Goal: Information Seeking & Learning: Check status

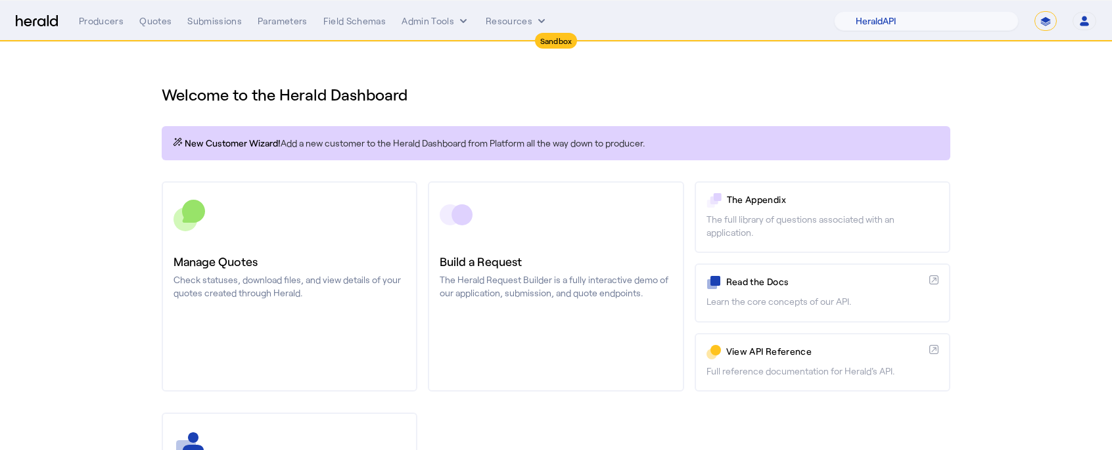
select select "pfm_2v8p_herald_api"
select select "**********"
click at [1035, 11] on select "**********" at bounding box center [1045, 21] width 22 height 20
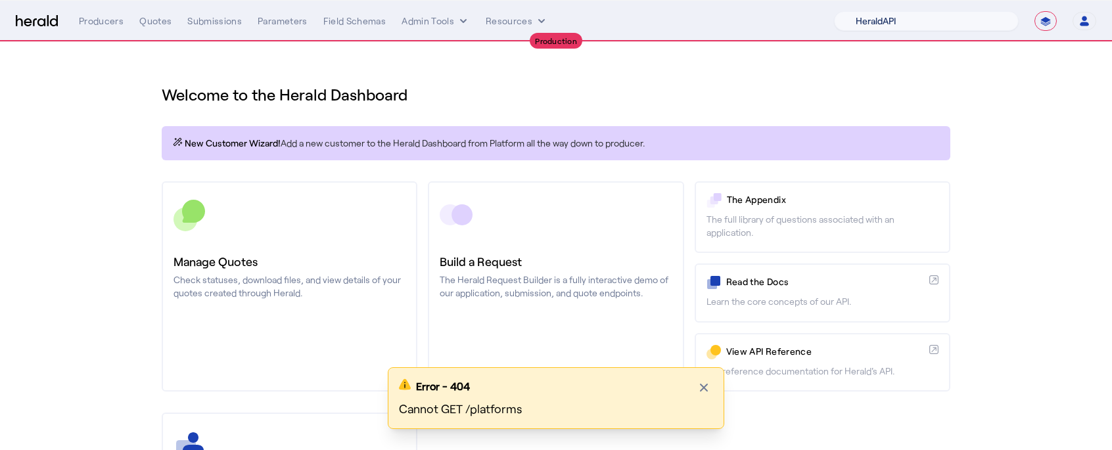
click at [927, 19] on select "1Fort Acrisure Acturis Affinity Advisors Affinity Risk Agentero AmWins Anzen Ao…" at bounding box center [926, 21] width 185 height 20
click at [1044, 24] on select "**********" at bounding box center [1045, 21] width 22 height 20
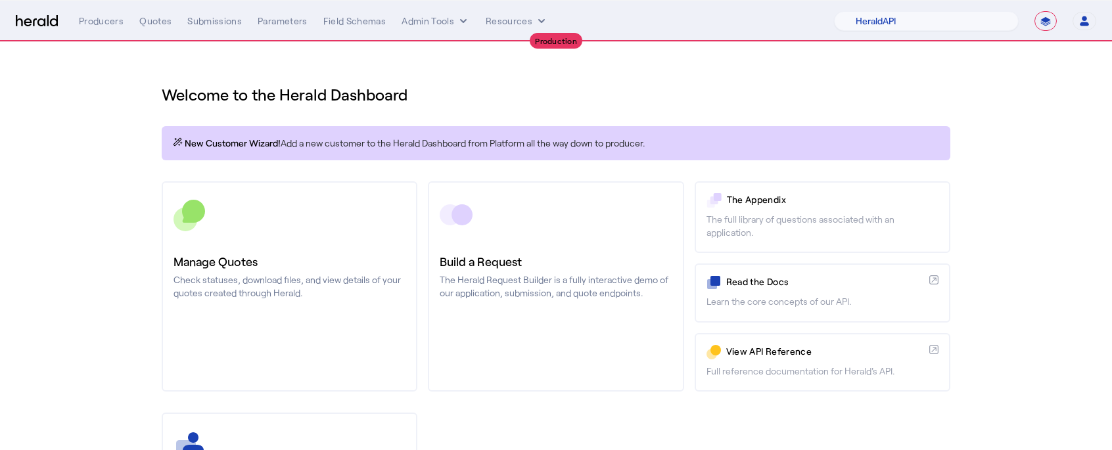
click at [1035, 11] on select "**********" at bounding box center [1045, 21] width 22 height 20
click at [905, 18] on select "1Fort Acrisure Acturis Affinity Advisors Affinity Risk Agentero AmWins Anzen Ao…" at bounding box center [926, 21] width 185 height 20
select select "pfm_h3db_crc"
click at [871, 11] on select "1Fort Acrisure Acturis Affinity Advisors Affinity Risk Agentero AmWins Anzen Ao…" at bounding box center [926, 21] width 185 height 20
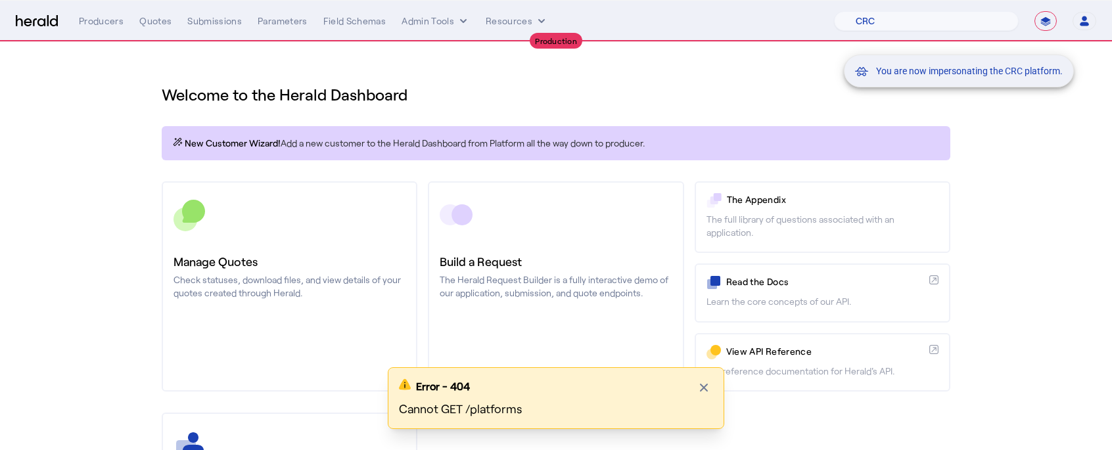
click at [91, 181] on div "You are now impersonating the CRC platform." at bounding box center [556, 225] width 1112 height 450
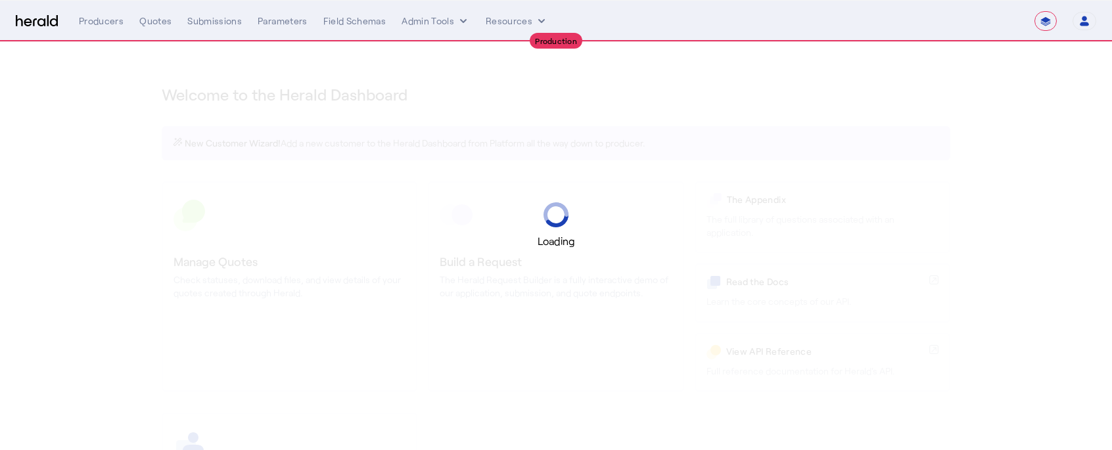
select select "**********"
select select "pfm_h3db_crc"
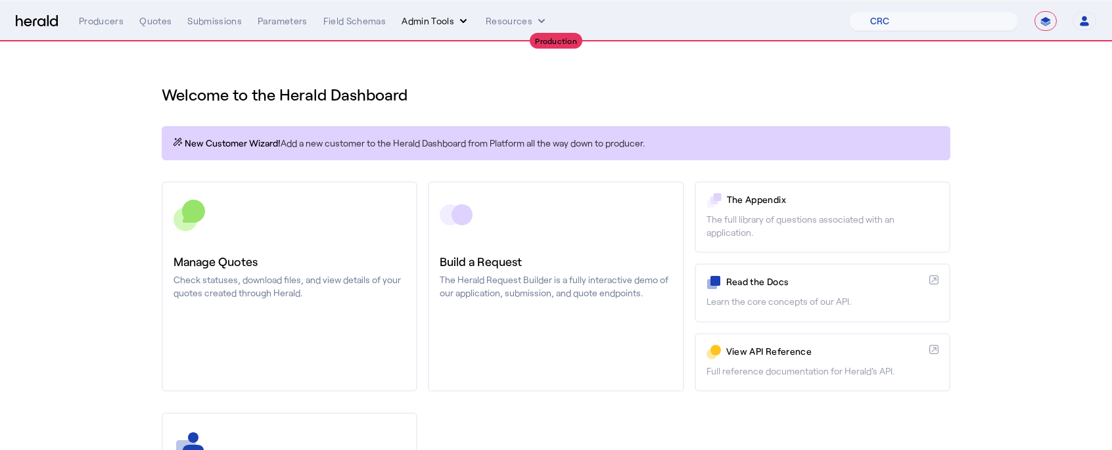
click at [449, 23] on button "Admin Tools" at bounding box center [435, 20] width 68 height 13
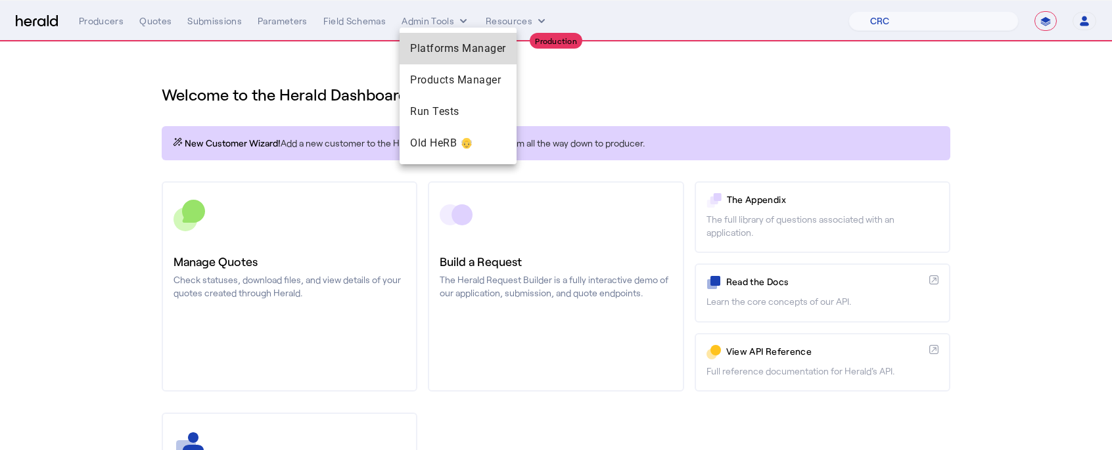
click at [462, 51] on span "Platforms Manager" at bounding box center [458, 49] width 96 height 16
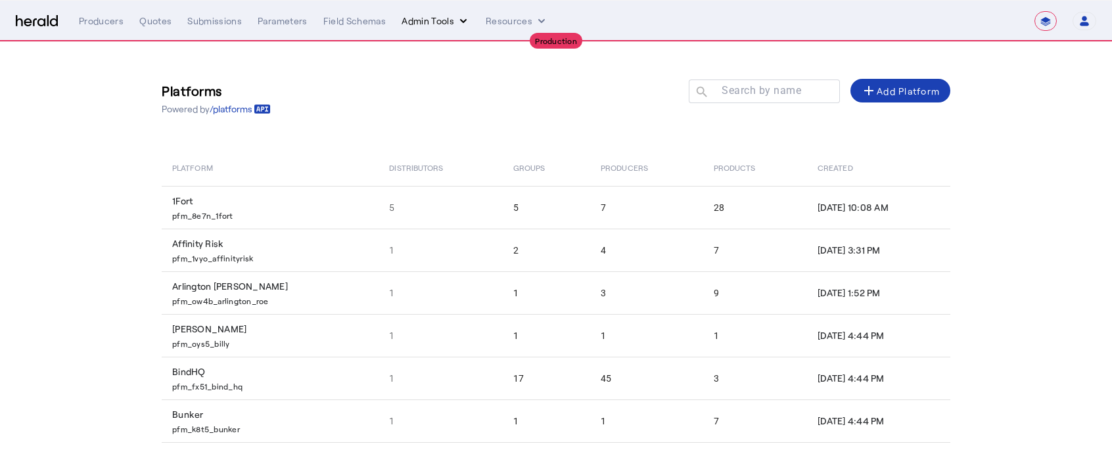
click at [457, 22] on icon "internal dropdown menu" at bounding box center [463, 20] width 13 height 13
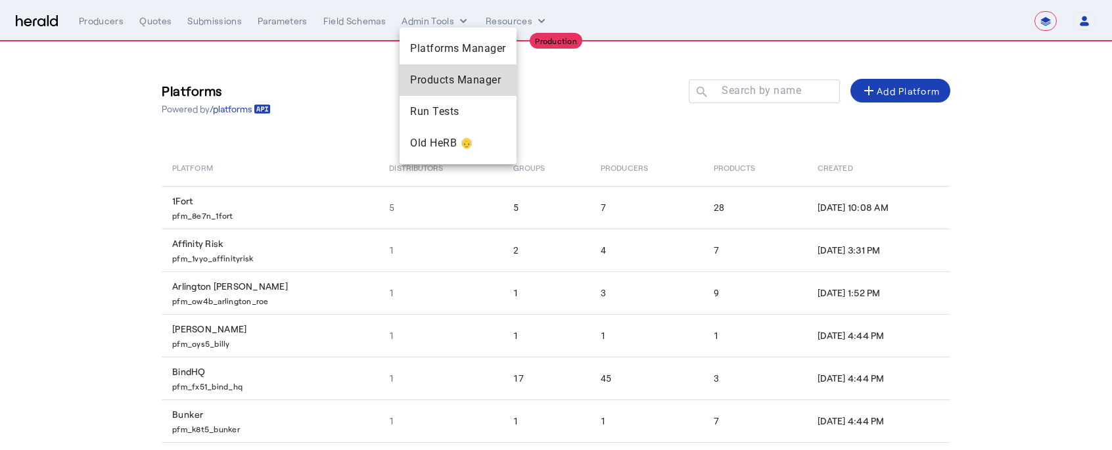
click at [459, 95] on div "Products Manager" at bounding box center [457, 80] width 117 height 32
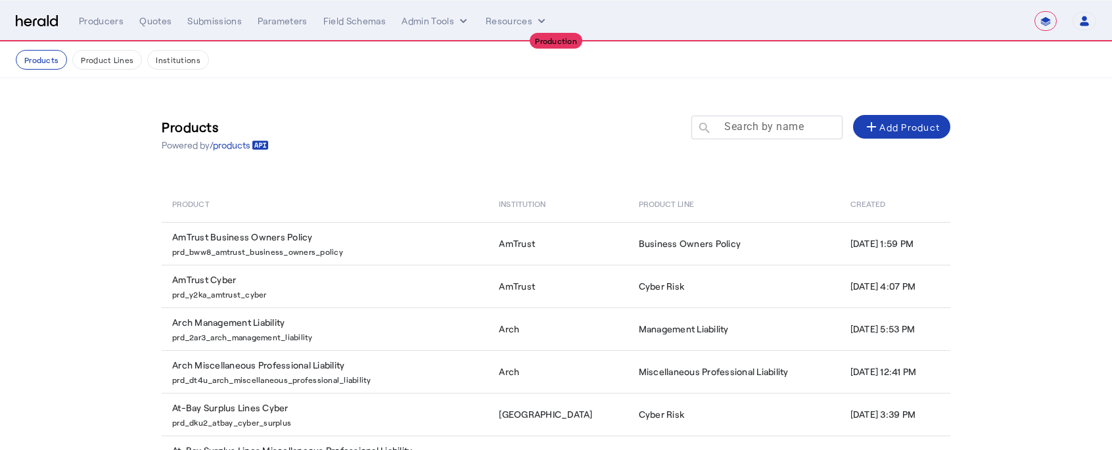
click at [775, 134] on div at bounding box center [772, 134] width 118 height 37
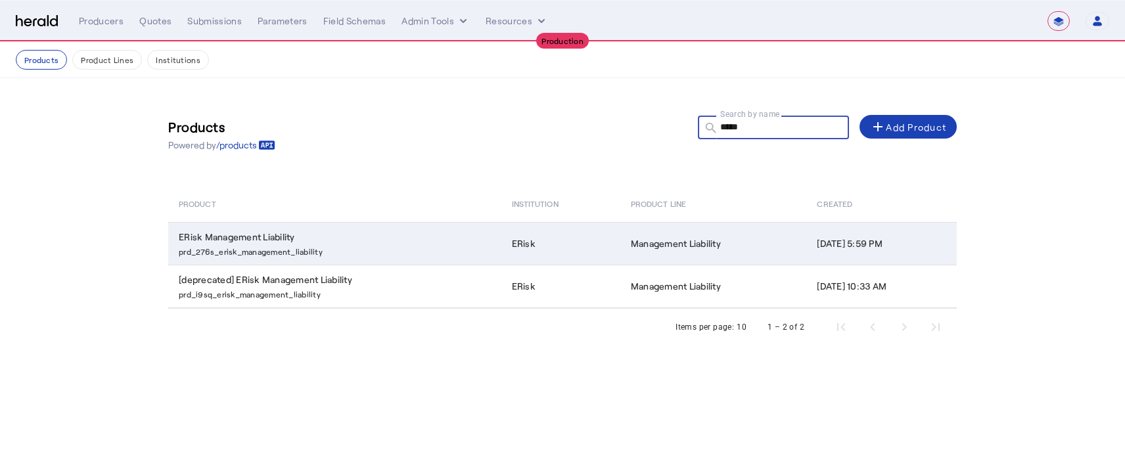
type input "*****"
click at [332, 233] on td "ERisk Management Liability prd_276s_erisk_management_liability" at bounding box center [334, 243] width 333 height 43
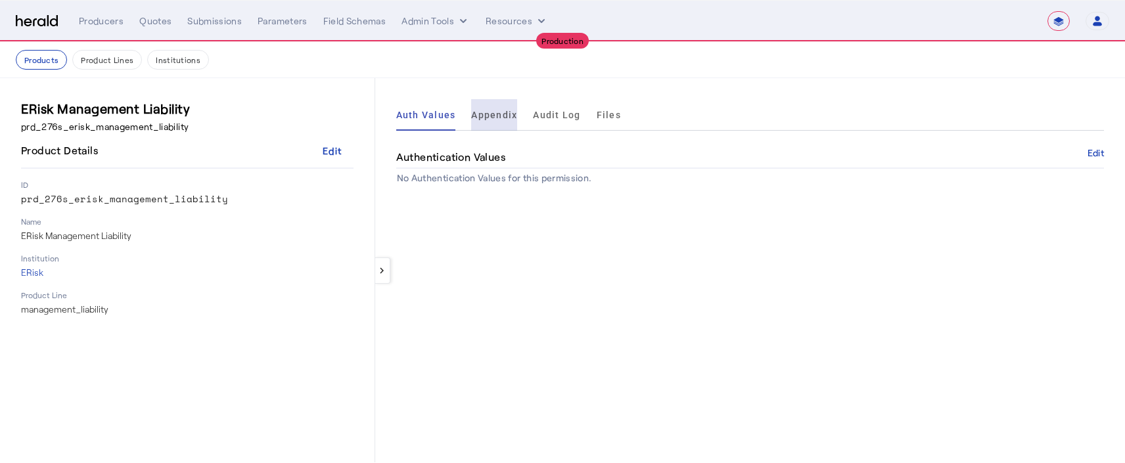
click at [485, 118] on span "Appendix" at bounding box center [494, 114] width 46 height 9
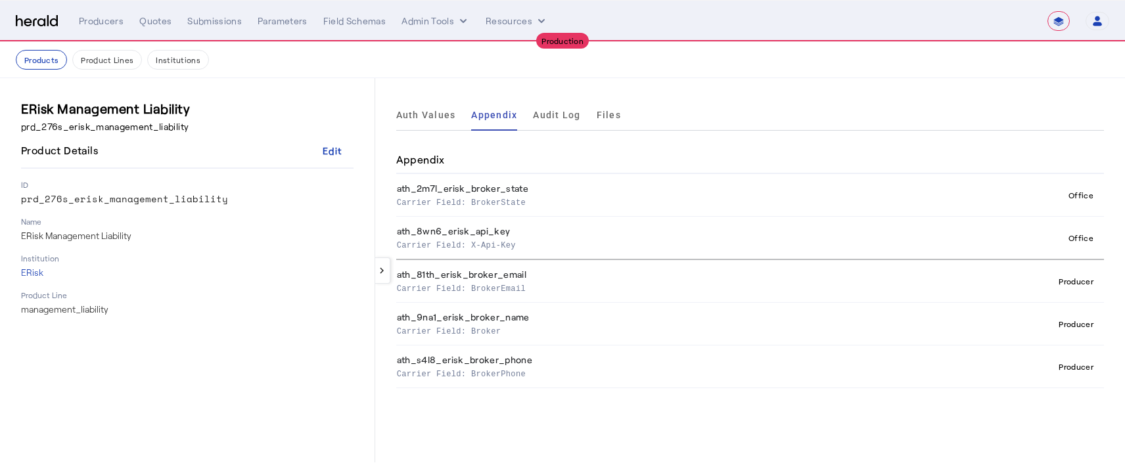
click at [49, 15] on img at bounding box center [37, 21] width 42 height 12
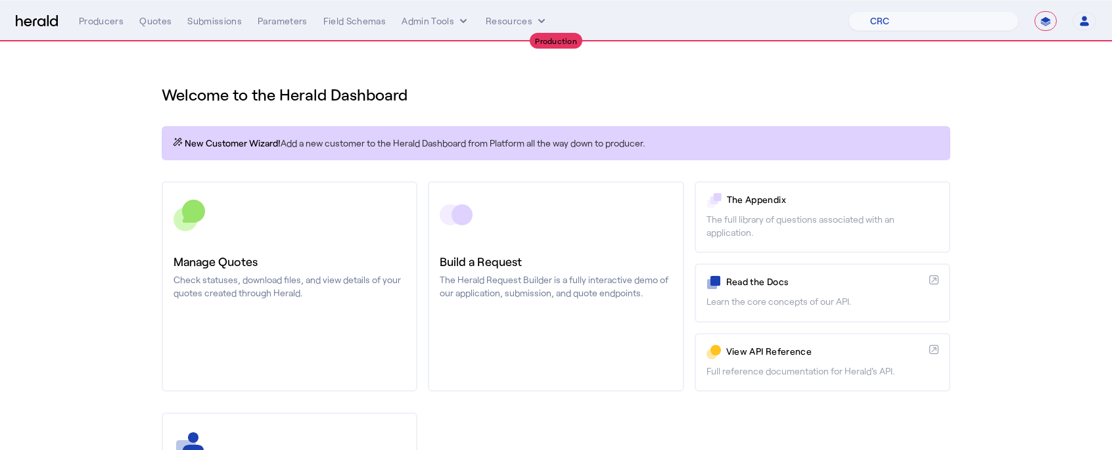
click at [1050, 28] on select "**********" at bounding box center [1045, 21] width 22 height 20
click at [1035, 11] on select "**********" at bounding box center [1045, 21] width 22 height 20
click at [893, 14] on select "1Fort Affinity Risk Arlington Roe Billy BindHQ Bunker CRC Campus Coverage Citad…" at bounding box center [933, 21] width 170 height 20
select select "pfm_a9p2_hib_marketplace"
click at [849, 11] on select "1Fort Affinity Risk Arlington Roe Billy BindHQ Bunker CRC Campus Coverage Citad…" at bounding box center [933, 21] width 170 height 20
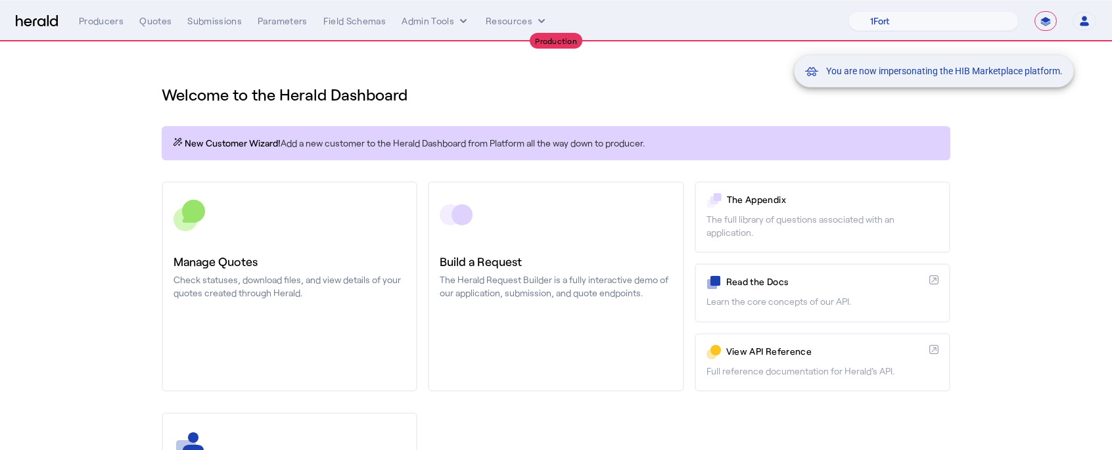
click at [158, 124] on div "You are now impersonating the HIB Marketplace platform." at bounding box center [556, 225] width 1112 height 450
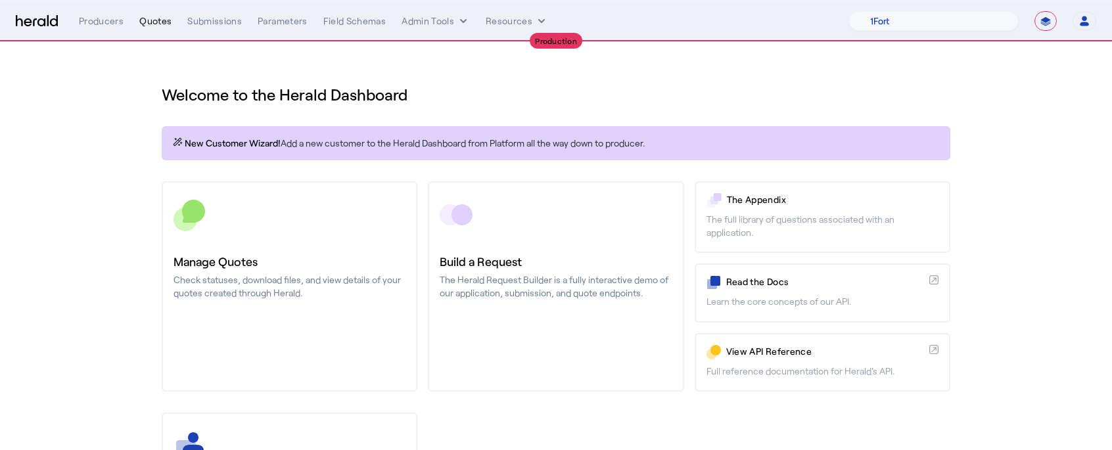
click at [150, 22] on div "Quotes" at bounding box center [155, 20] width 32 height 13
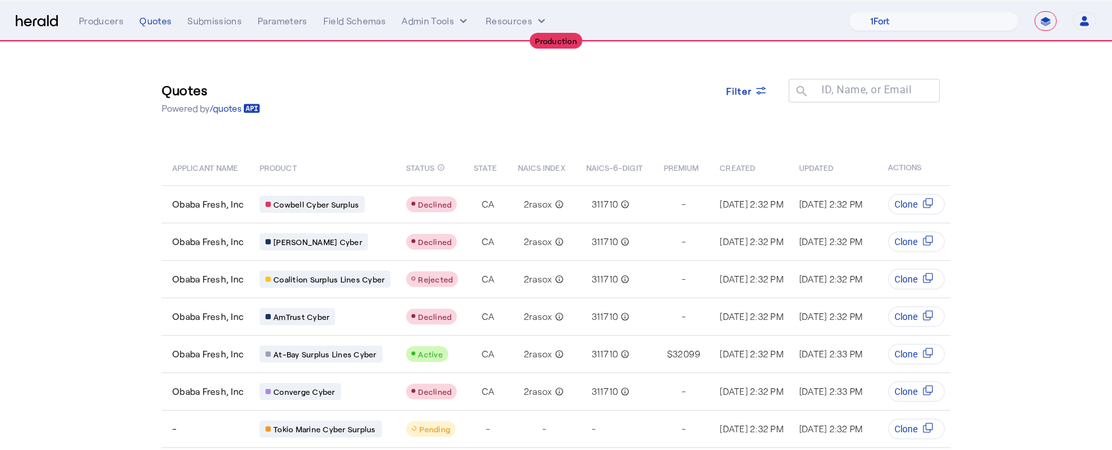
scroll to position [158, 0]
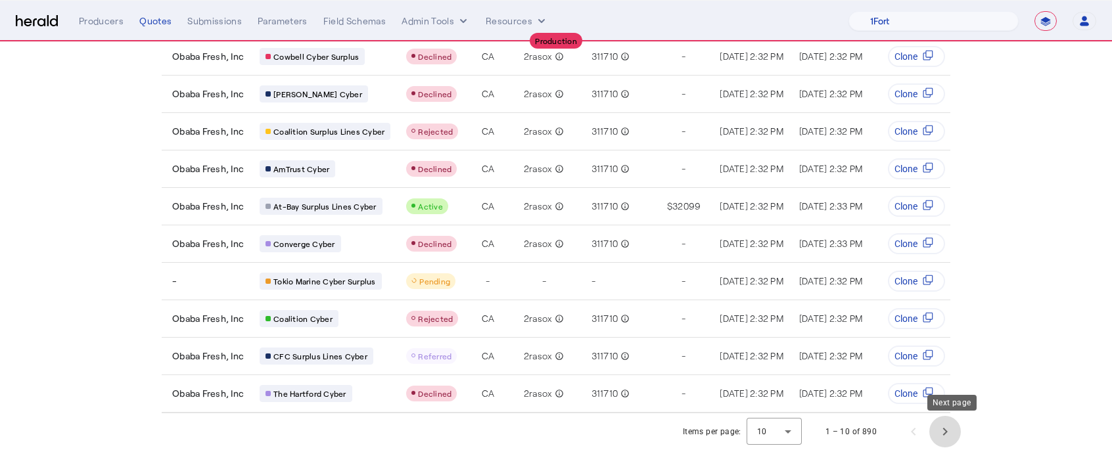
click at [946, 424] on span "Next page" at bounding box center [945, 432] width 32 height 32
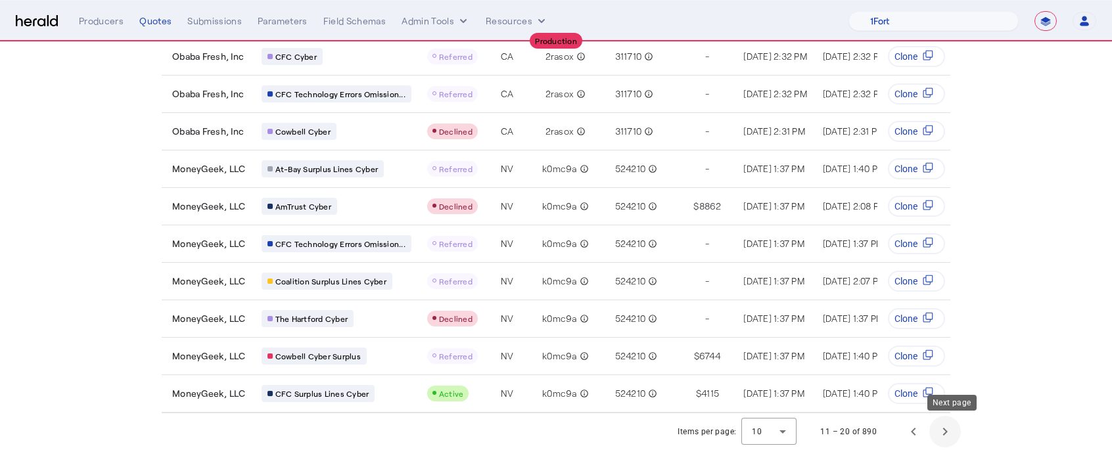
click at [946, 424] on span "Next page" at bounding box center [945, 432] width 32 height 32
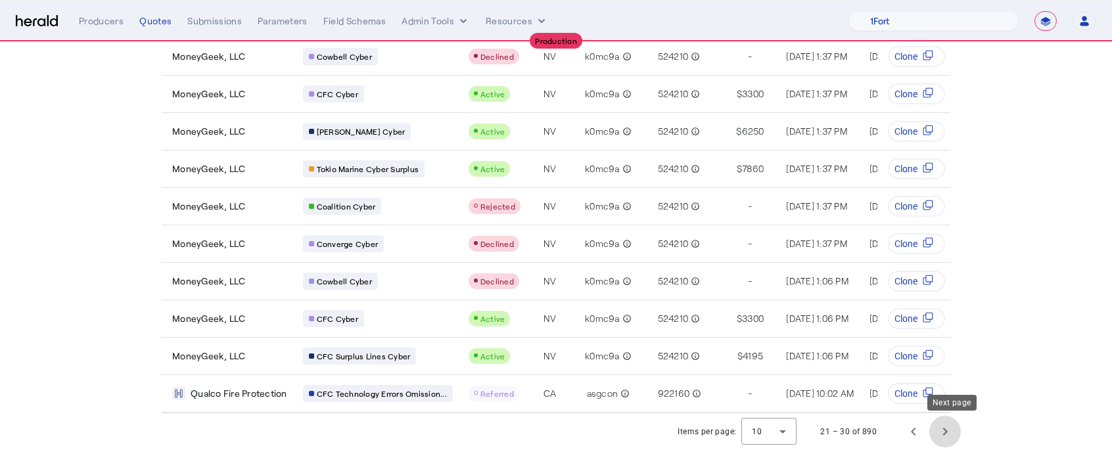
click at [946, 424] on span "Next page" at bounding box center [945, 432] width 32 height 32
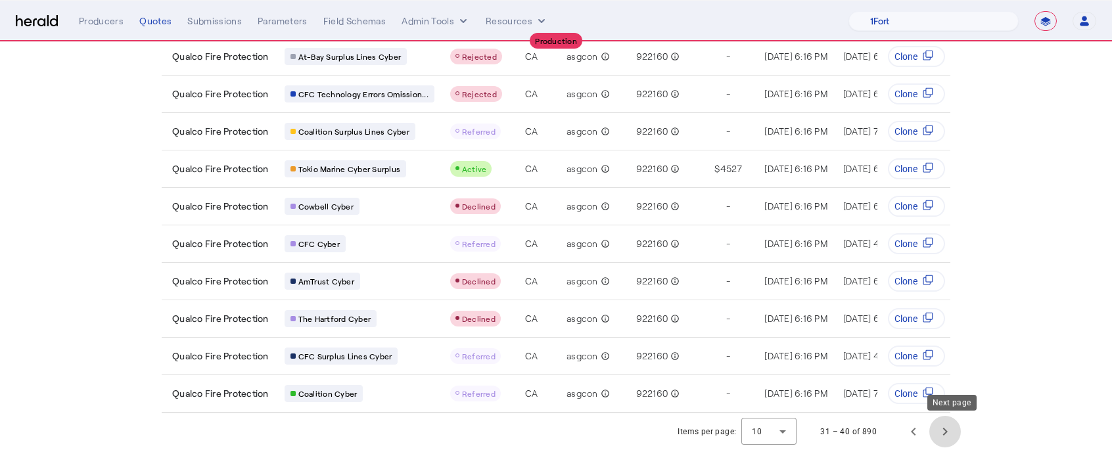
click at [946, 424] on span "Next page" at bounding box center [945, 432] width 32 height 32
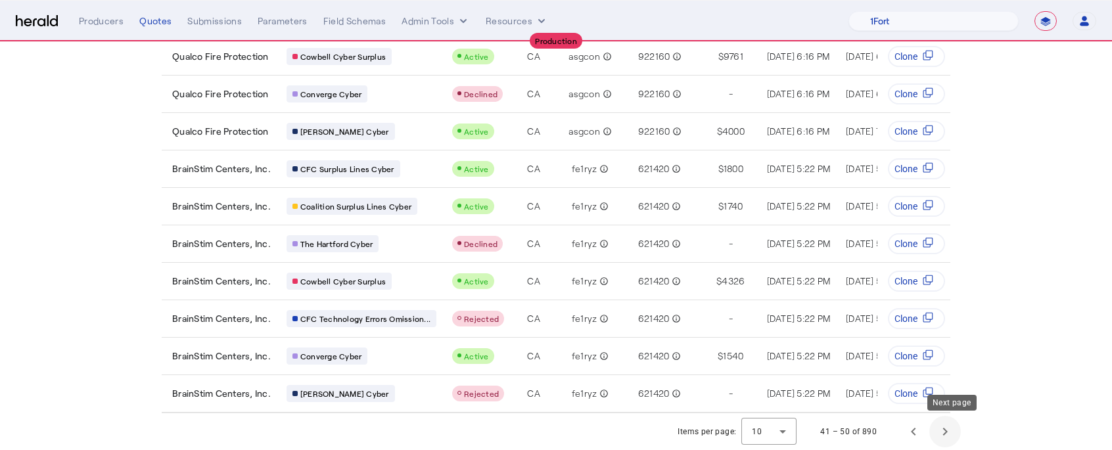
click at [946, 424] on span "Next page" at bounding box center [945, 432] width 32 height 32
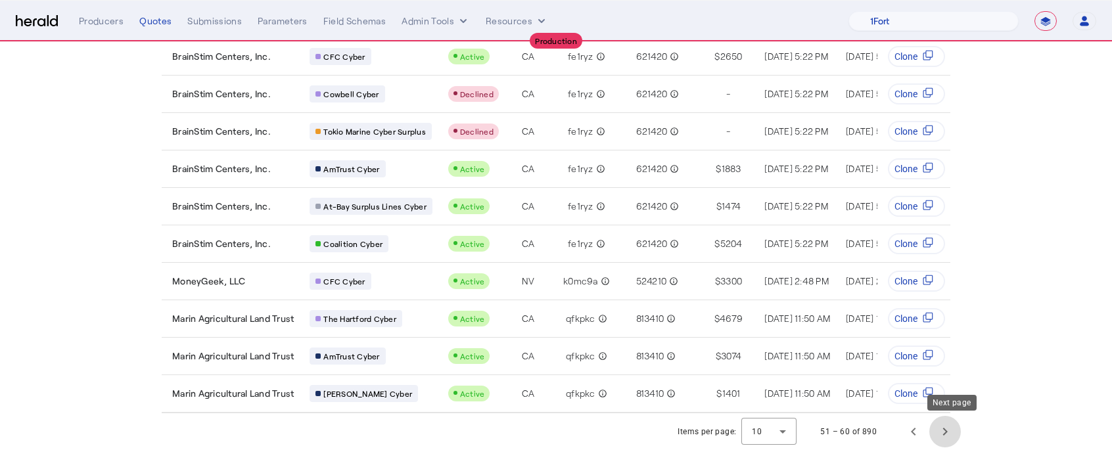
click at [946, 424] on span "Next page" at bounding box center [945, 432] width 32 height 32
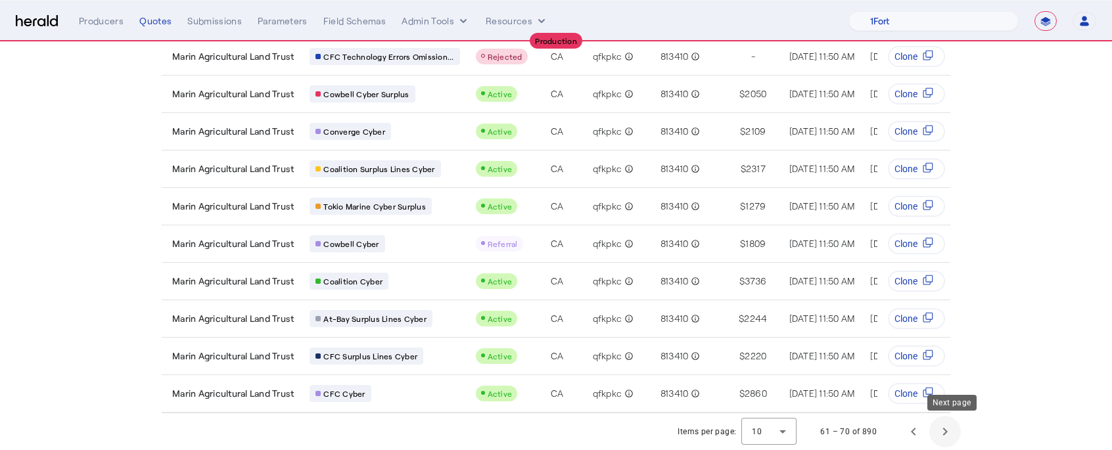
click at [946, 424] on span "Next page" at bounding box center [945, 432] width 32 height 32
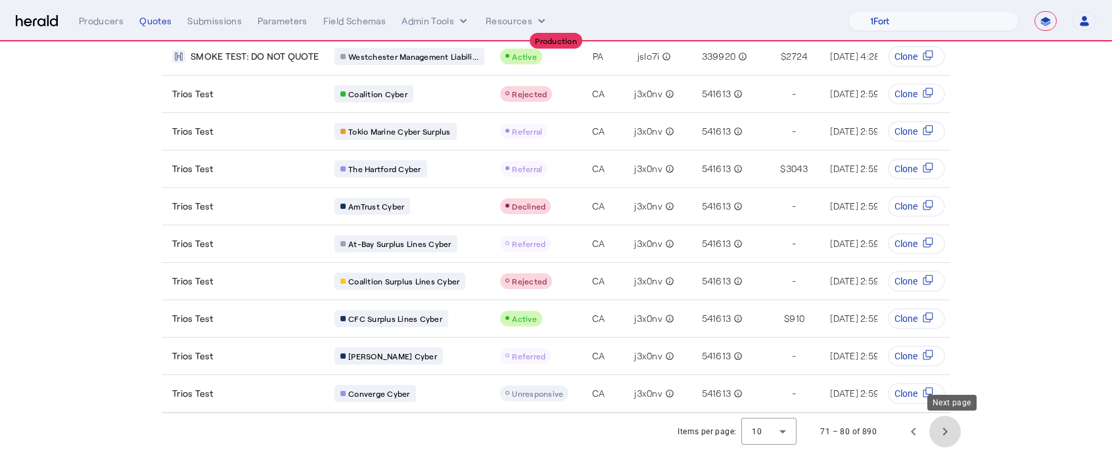
click at [956, 428] on span "Next page" at bounding box center [945, 432] width 32 height 32
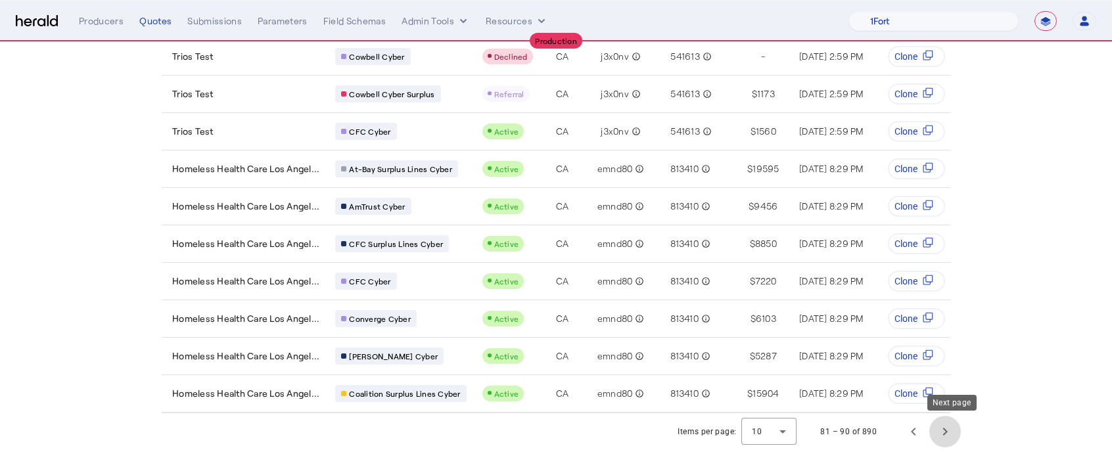
click at [960, 434] on span "Next page" at bounding box center [945, 432] width 32 height 32
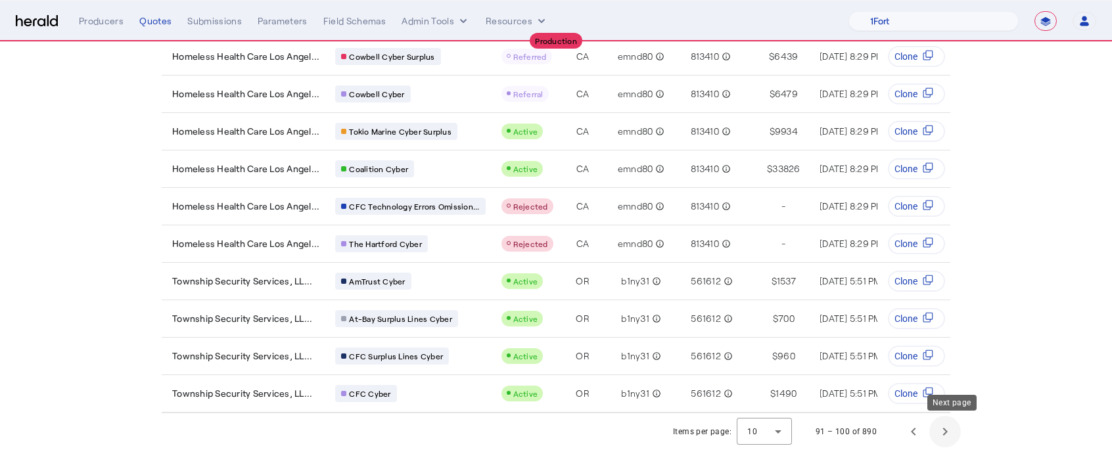
click at [960, 434] on span "Next page" at bounding box center [945, 432] width 32 height 32
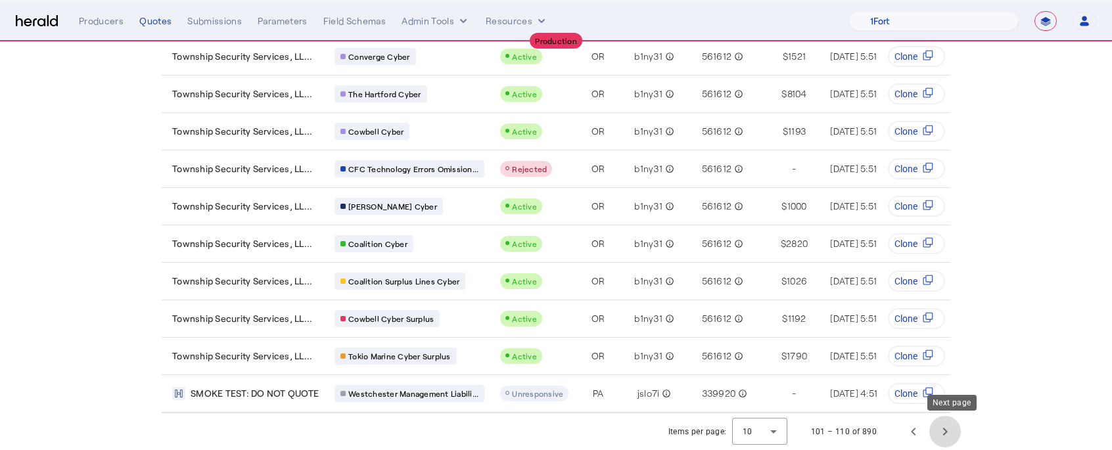
click at [960, 434] on span "Next page" at bounding box center [945, 432] width 32 height 32
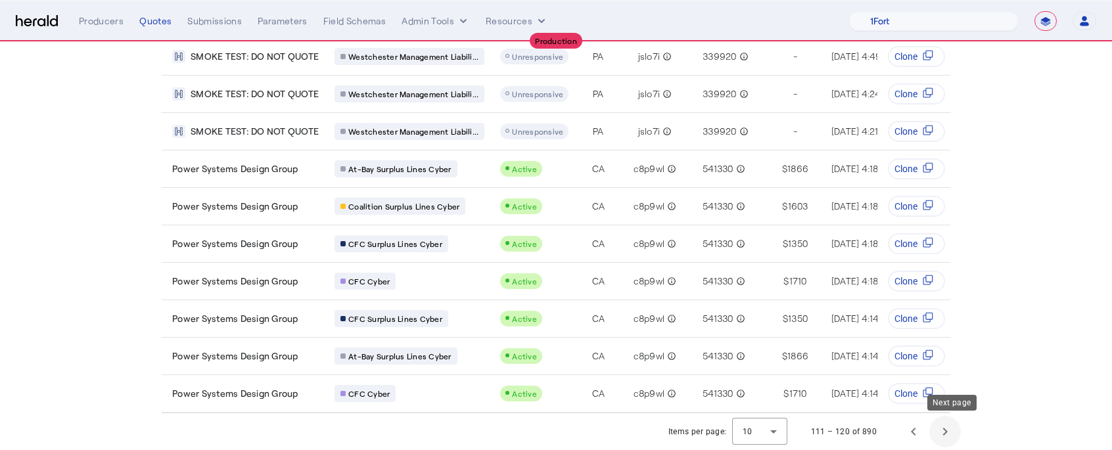
click at [960, 434] on span "Next page" at bounding box center [945, 432] width 32 height 32
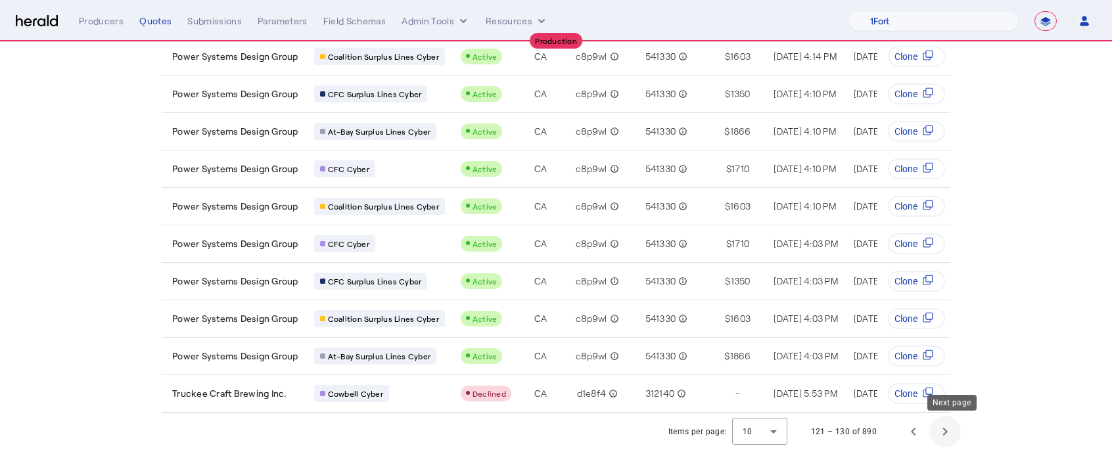
click at [960, 434] on span "Next page" at bounding box center [945, 432] width 32 height 32
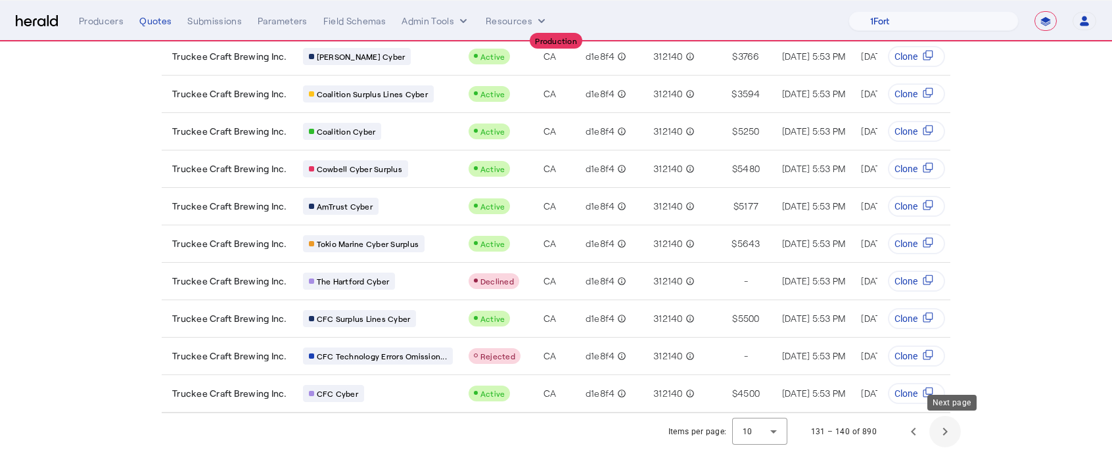
click at [960, 434] on span "Next page" at bounding box center [945, 432] width 32 height 32
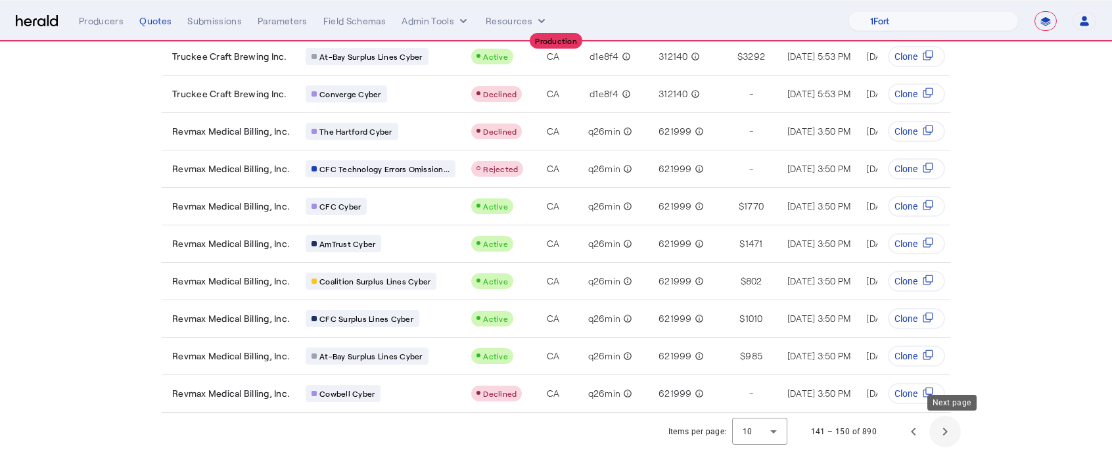
click at [960, 434] on span "Next page" at bounding box center [945, 432] width 32 height 32
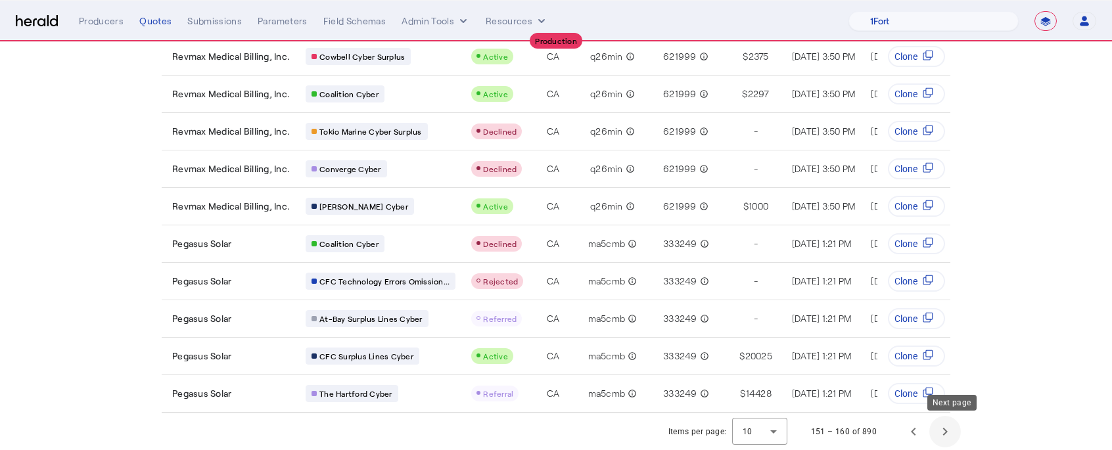
click at [960, 434] on span "Next page" at bounding box center [945, 432] width 32 height 32
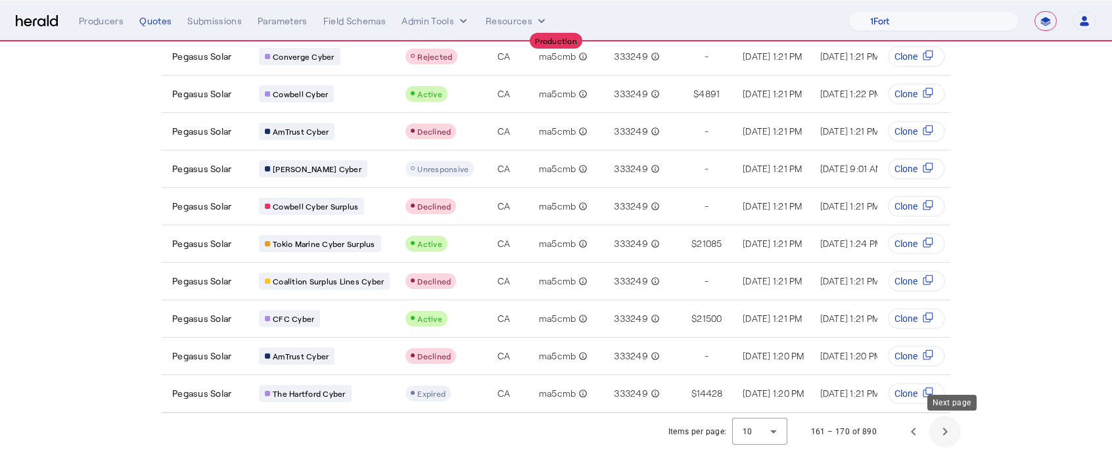
click at [960, 434] on span "Next page" at bounding box center [945, 432] width 32 height 32
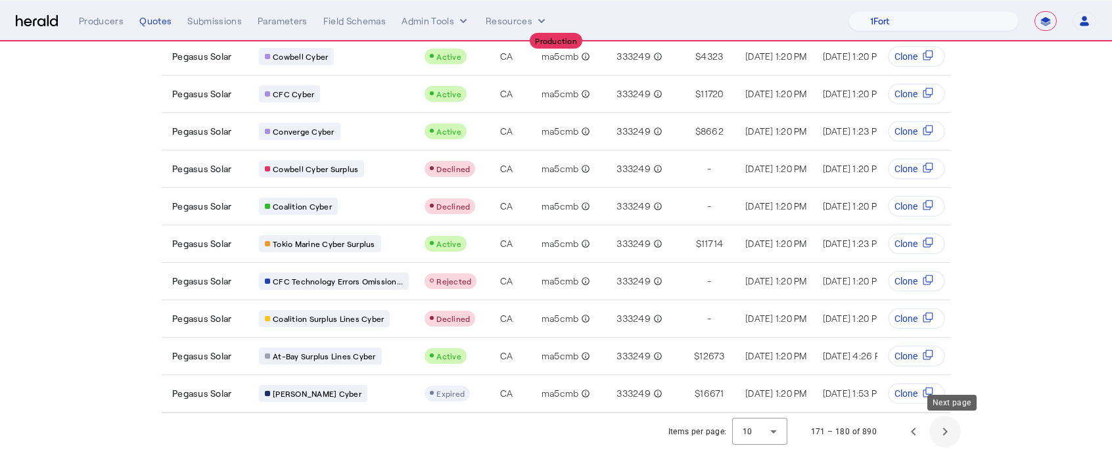
click at [960, 434] on span "Next page" at bounding box center [945, 432] width 32 height 32
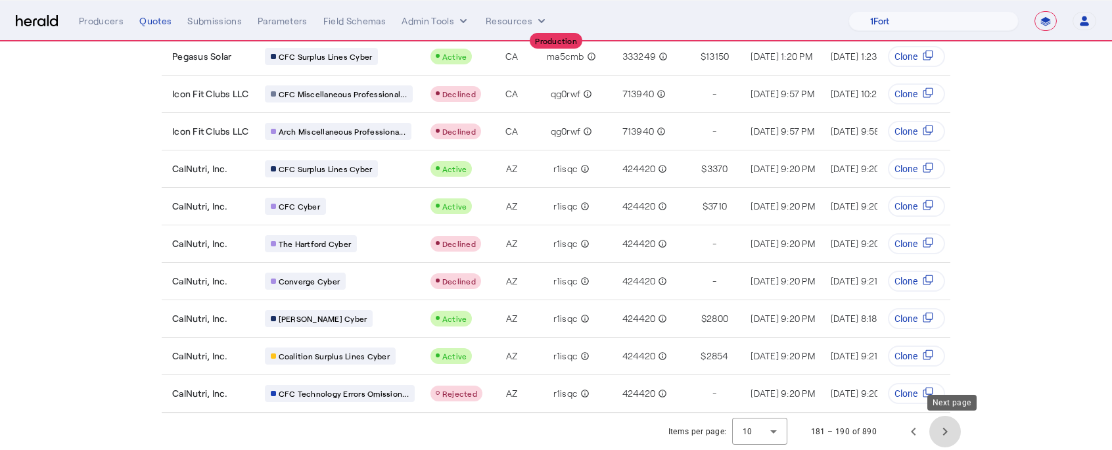
click at [960, 434] on span "Next page" at bounding box center [945, 432] width 32 height 32
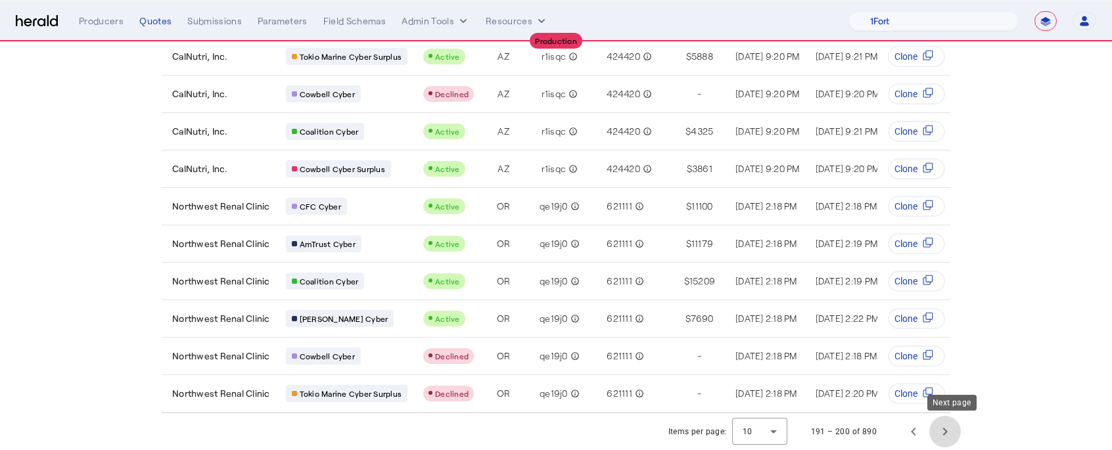
click at [960, 434] on span "Next page" at bounding box center [945, 432] width 32 height 32
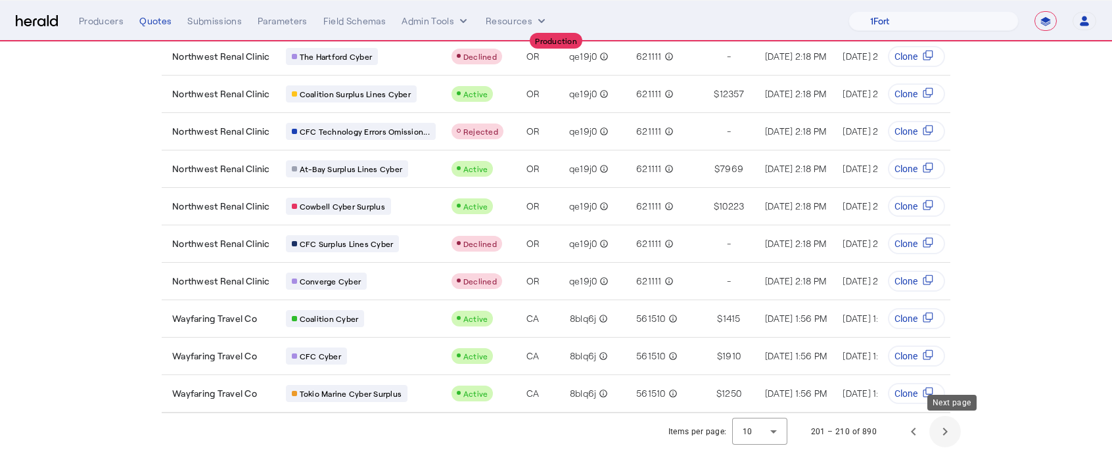
click at [960, 434] on span "Next page" at bounding box center [945, 432] width 32 height 32
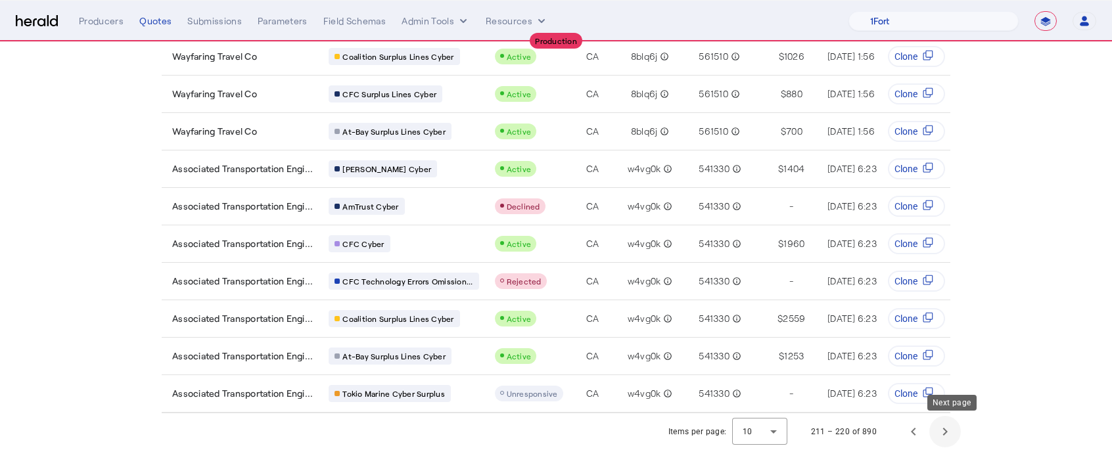
click at [960, 434] on span "Next page" at bounding box center [945, 432] width 32 height 32
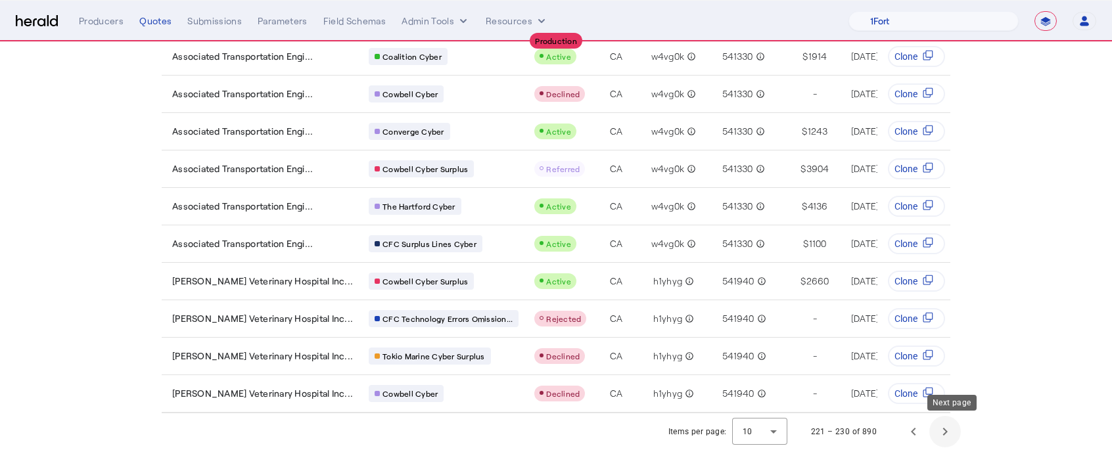
click at [960, 434] on span "Next page" at bounding box center [945, 432] width 32 height 32
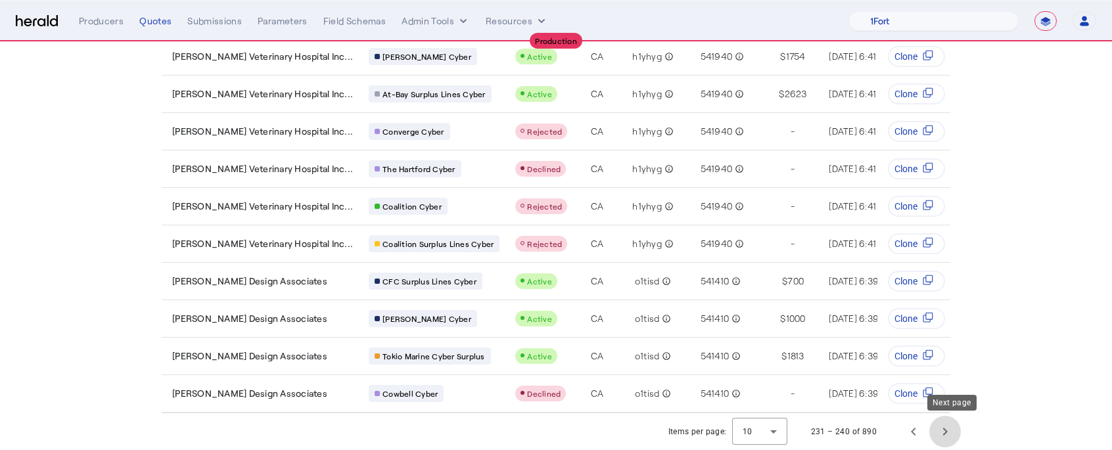
click at [960, 434] on span "Next page" at bounding box center [945, 432] width 32 height 32
